Goal: Find specific page/section: Find specific page/section

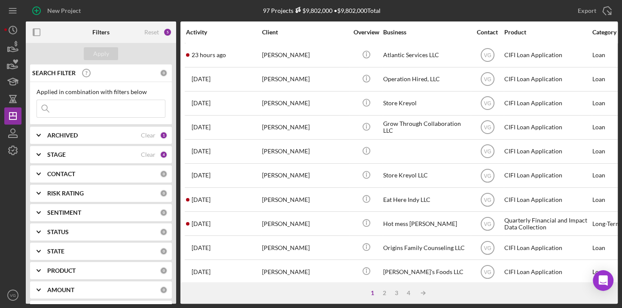
click at [83, 112] on input at bounding box center [101, 108] width 128 height 17
type input "[PERSON_NAME]"
click at [98, 50] on div "Apply" at bounding box center [101, 53] width 16 height 13
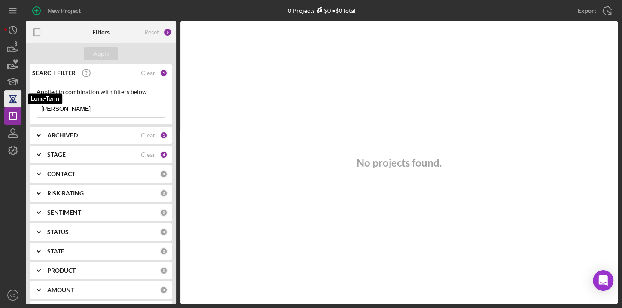
drag, startPoint x: 66, startPoint y: 107, endPoint x: 21, endPoint y: 101, distance: 45.4
click at [21, 101] on div "New Project Your account is not approved to send project invitations at this ti…" at bounding box center [310, 152] width 613 height 304
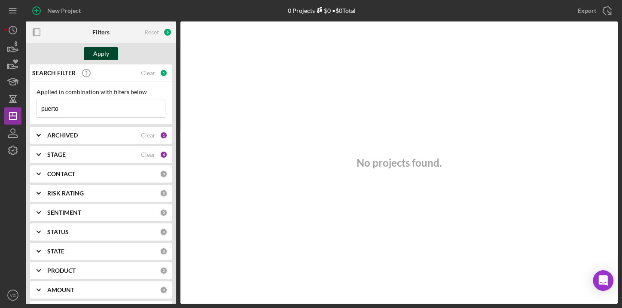
click at [109, 54] on button "Apply" at bounding box center [101, 53] width 34 height 13
drag, startPoint x: 78, startPoint y: 109, endPoint x: 28, endPoint y: 105, distance: 50.0
click at [28, 105] on div "SEARCH FILTER Clear 1 Applied in combination with filters below puerto Icon/Men…" at bounding box center [101, 183] width 150 height 239
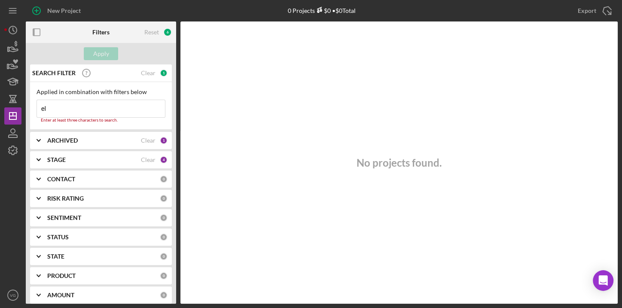
click at [126, 52] on div "Apply" at bounding box center [101, 53] width 150 height 21
click at [73, 109] on input "el" at bounding box center [101, 108] width 128 height 17
type input "e"
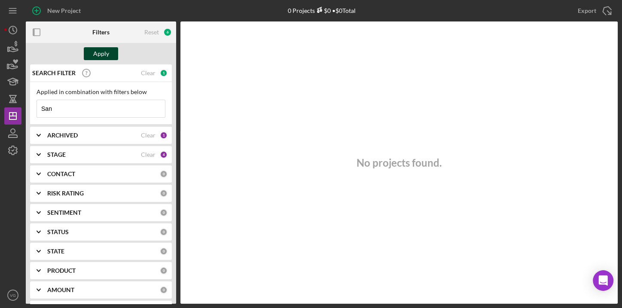
type input "San"
click at [94, 56] on div "Apply" at bounding box center [101, 53] width 16 height 13
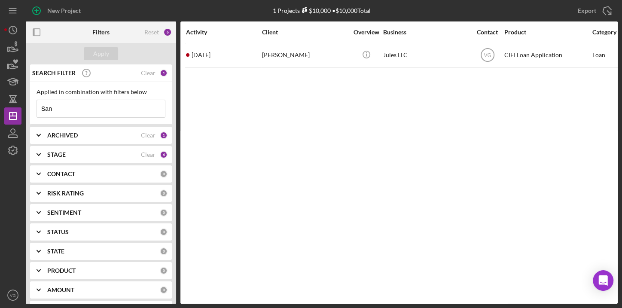
drag, startPoint x: 70, startPoint y: 110, endPoint x: 35, endPoint y: 110, distance: 34.8
click at [35, 110] on div "Applied in combination with filters below San Icon/Menu Close" at bounding box center [101, 103] width 142 height 43
click at [91, 54] on button "Apply" at bounding box center [101, 53] width 34 height 13
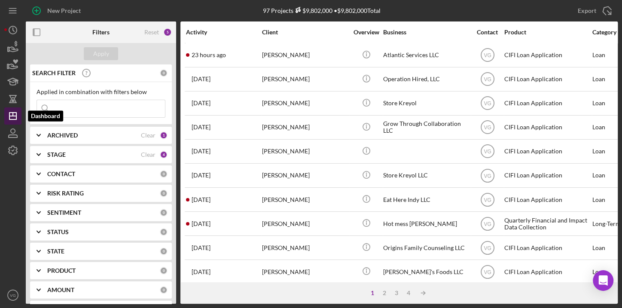
click at [13, 117] on icon "Icon/Dashboard" at bounding box center [12, 115] width 21 height 21
